Goal: Task Accomplishment & Management: Manage account settings

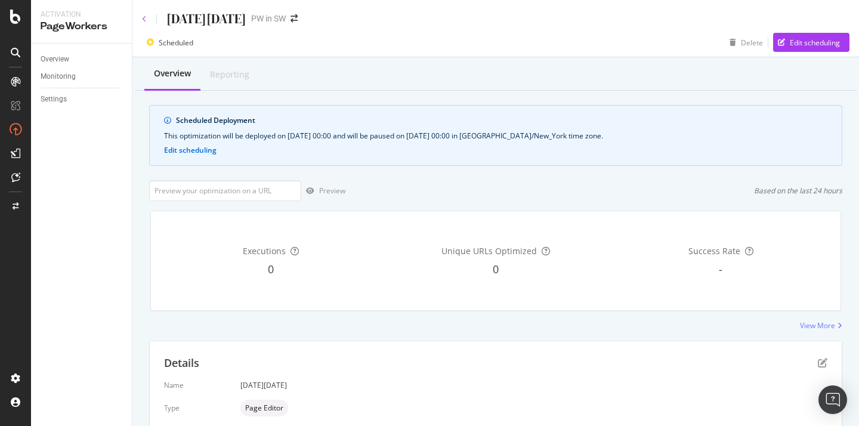
click at [143, 21] on icon at bounding box center [144, 19] width 5 height 7
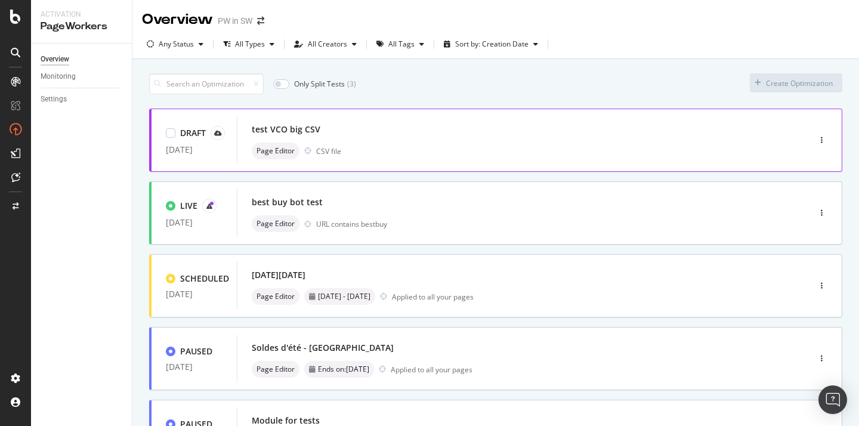
click at [585, 122] on div "test VCO big CSV" at bounding box center [505, 129] width 507 height 17
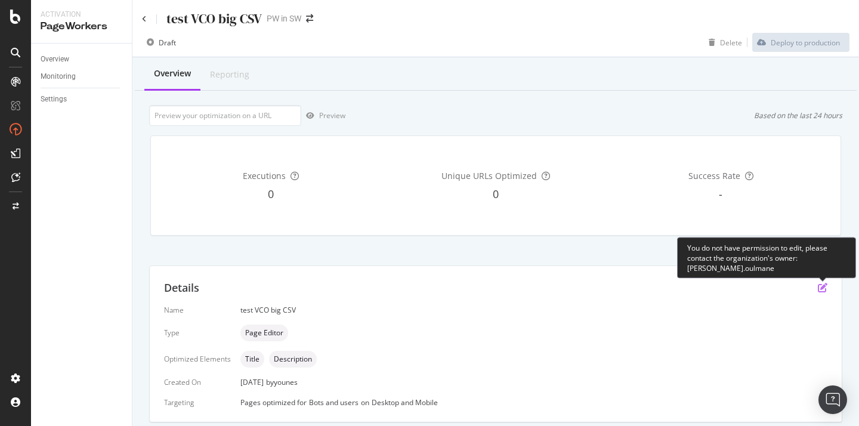
click at [821, 288] on icon "pen-to-square" at bounding box center [823, 288] width 10 height 10
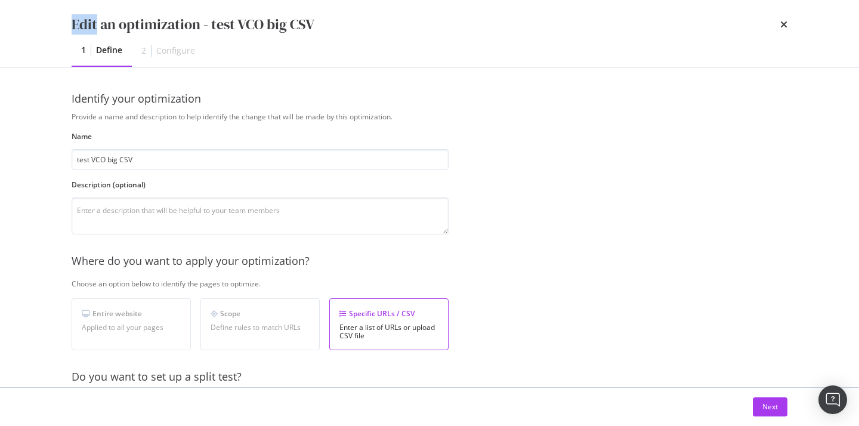
click at [821, 288] on div "Edit an optimization - test VCO big CSV 1 Define 2 Configure Identify your opti…" at bounding box center [429, 213] width 859 height 426
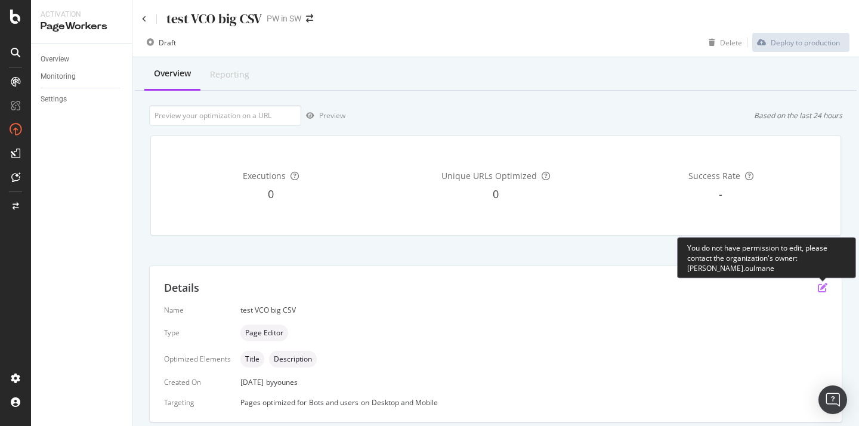
click at [821, 288] on icon "pen-to-square" at bounding box center [823, 288] width 10 height 10
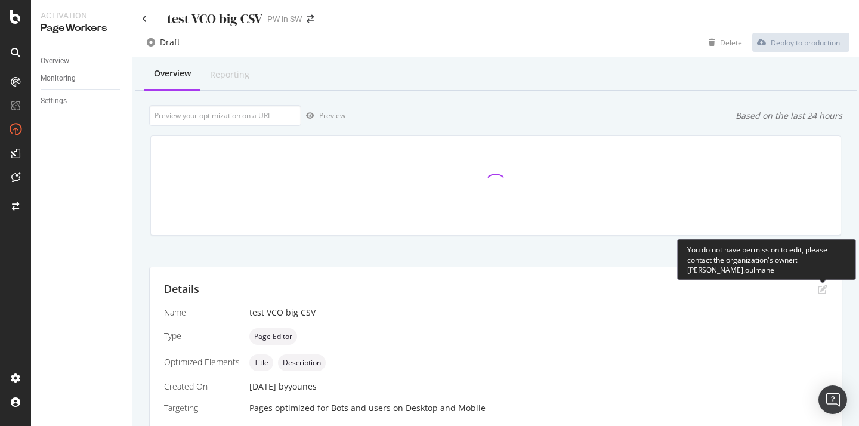
click at [817, 289] on div "Details" at bounding box center [495, 290] width 663 height 16
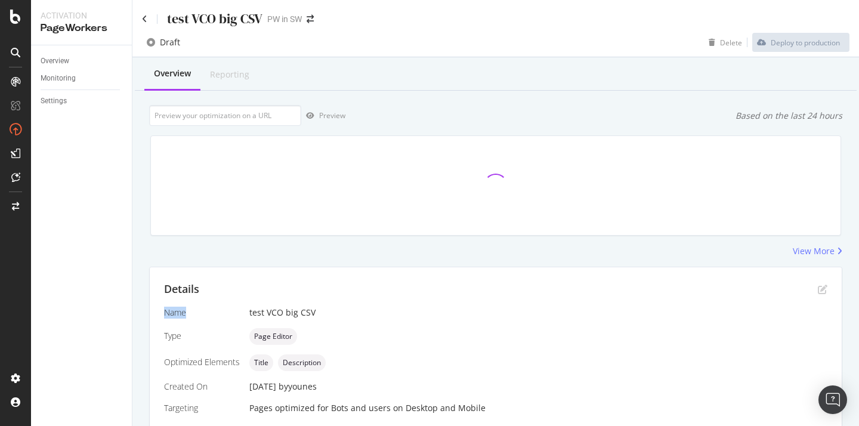
click at [817, 289] on div "Details" at bounding box center [495, 290] width 663 height 16
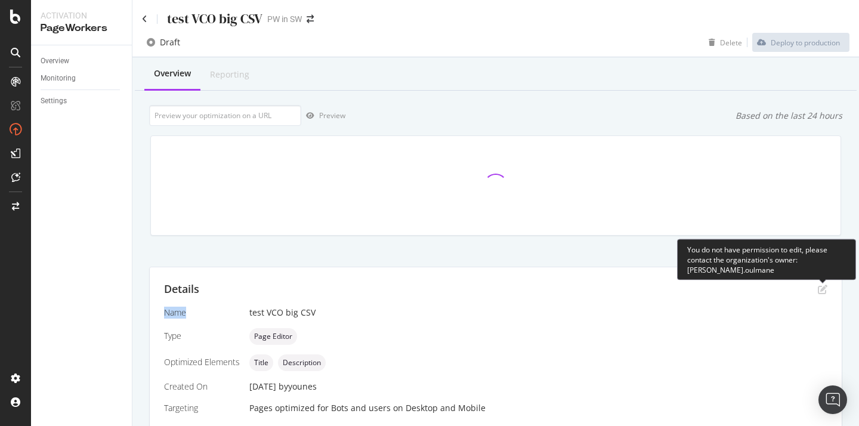
click at [820, 289] on icon "pen-to-square" at bounding box center [823, 290] width 10 height 10
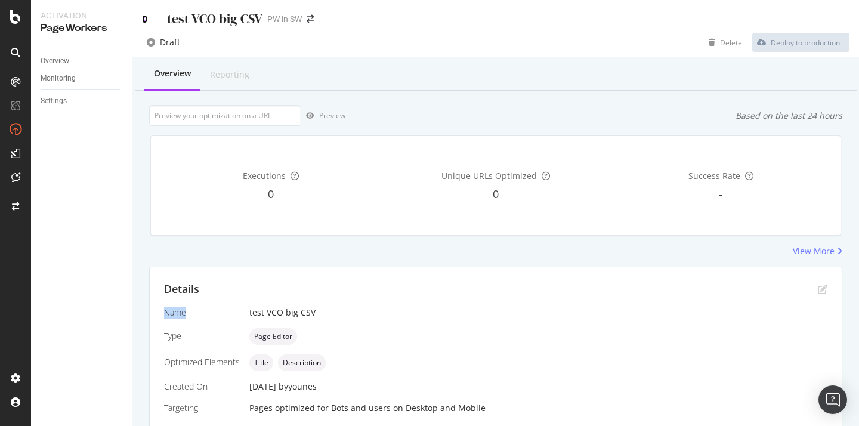
click at [142, 17] on icon at bounding box center [144, 19] width 5 height 8
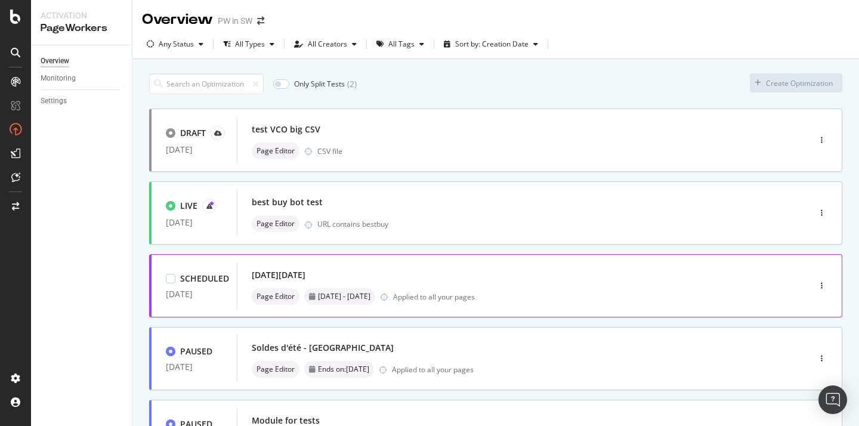
click at [402, 271] on div "[DATE][DATE]" at bounding box center [505, 275] width 507 height 17
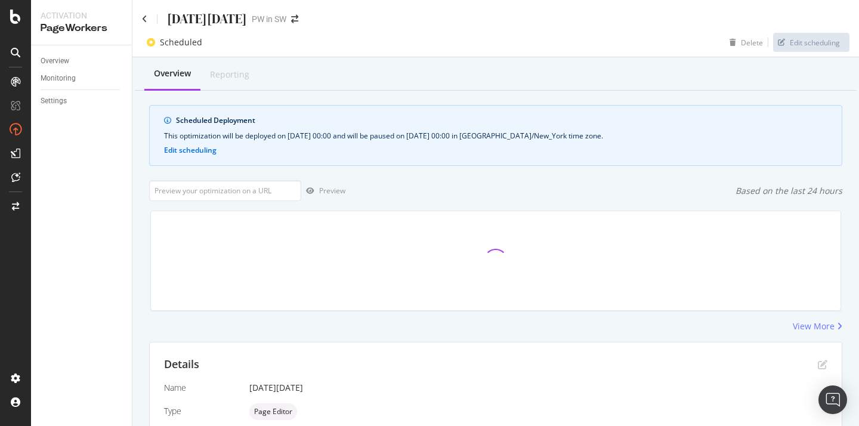
click at [808, 52] on div "Scheduled Delete Edit scheduling" at bounding box center [495, 45] width 726 height 24
